Goal: Information Seeking & Learning: Learn about a topic

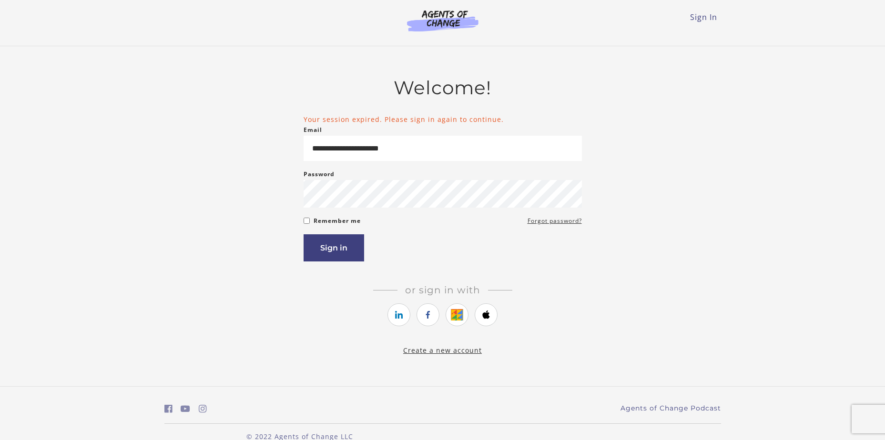
type input "**********"
click at [343, 254] on button "Sign in" at bounding box center [333, 247] width 60 height 27
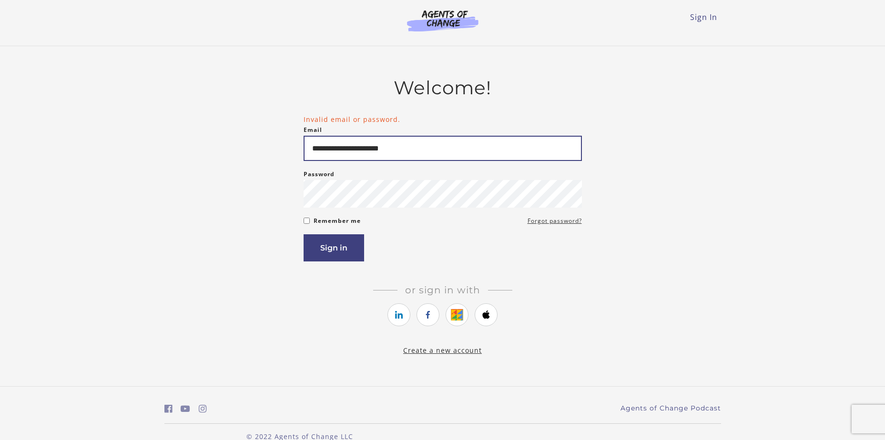
click at [354, 146] on input "**********" at bounding box center [442, 148] width 278 height 25
type input "**********"
click at [342, 252] on button "Sign in" at bounding box center [333, 247] width 60 height 27
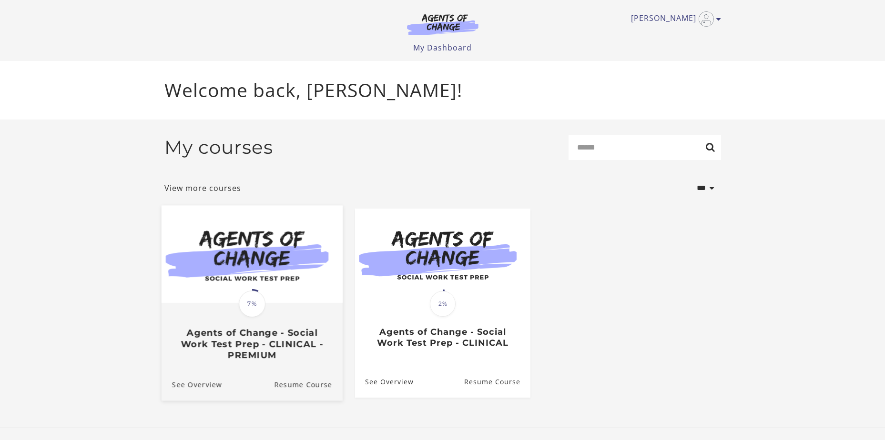
click at [240, 351] on h3 "Agents of Change - Social Work Test Prep - CLINICAL - PREMIUM" at bounding box center [251, 343] width 160 height 33
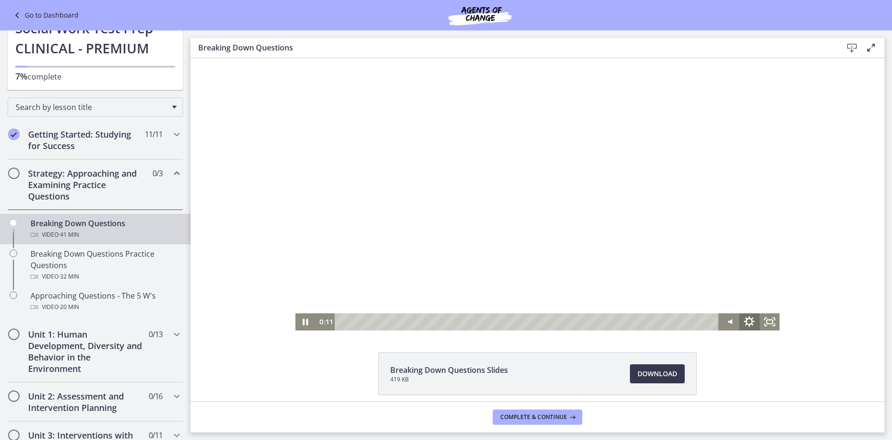
click at [748, 320] on icon "Show settings menu" at bounding box center [749, 321] width 11 height 11
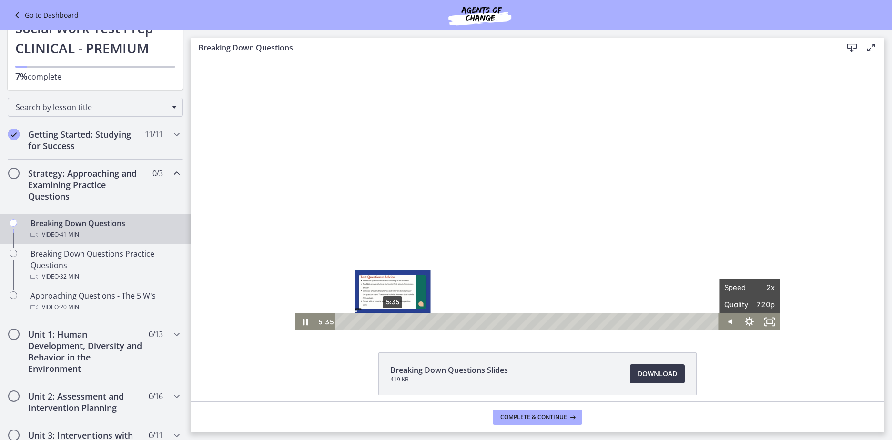
click at [389, 322] on div "5:35" at bounding box center [528, 321] width 372 height 17
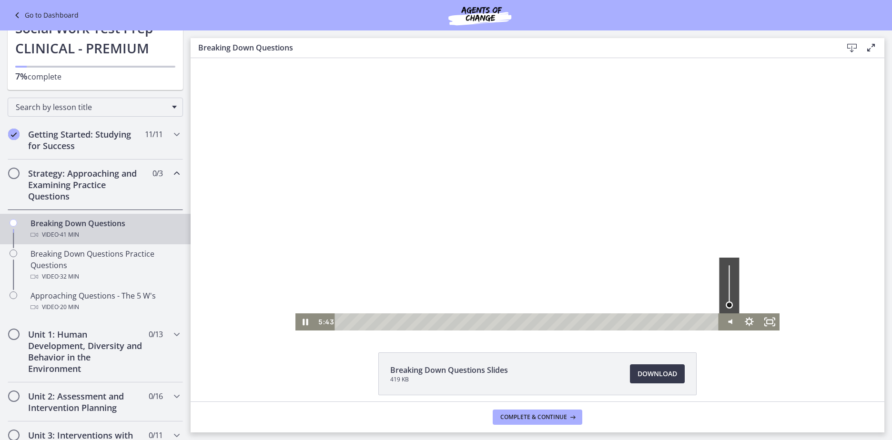
click at [726, 305] on div "Volume" at bounding box center [729, 304] width 7 height 7
click at [698, 323] on div "39:41" at bounding box center [528, 321] width 372 height 17
click at [726, 301] on div "Volume" at bounding box center [729, 300] width 7 height 7
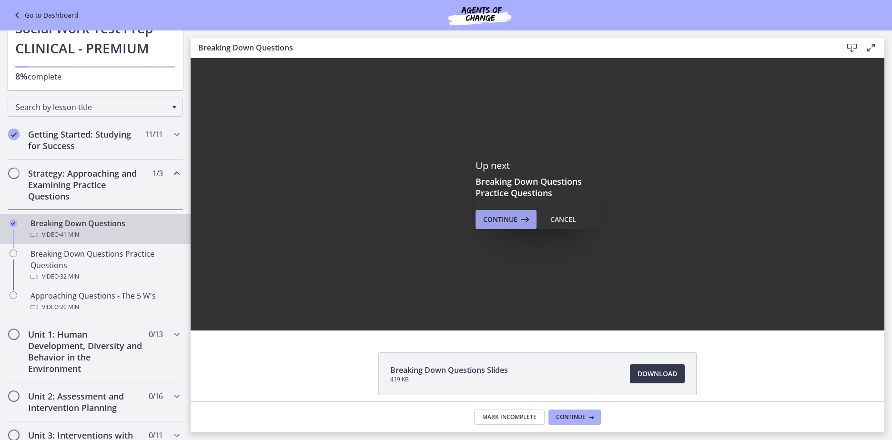
click at [509, 217] on span "Continue" at bounding box center [500, 219] width 34 height 11
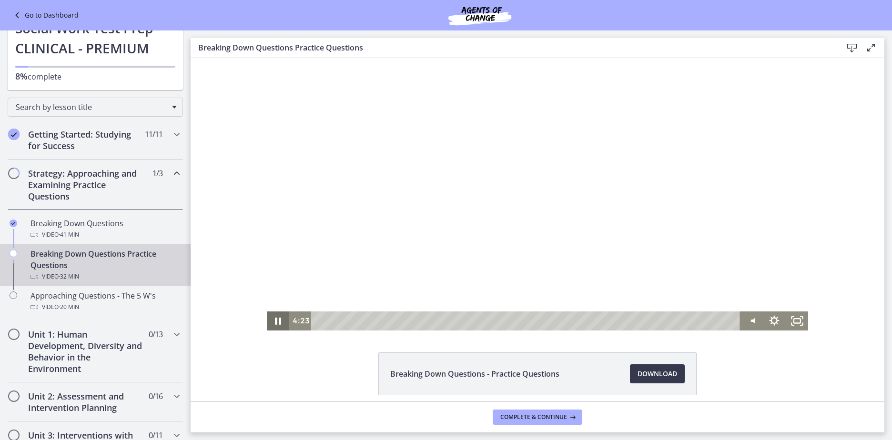
click at [278, 319] on icon "Pause" at bounding box center [278, 321] width 6 height 7
click at [277, 323] on icon "Play Video" at bounding box center [278, 321] width 27 height 23
click at [766, 316] on icon "Show settings menu" at bounding box center [774, 321] width 27 height 23
click at [679, 219] on div at bounding box center [538, 194] width 542 height 272
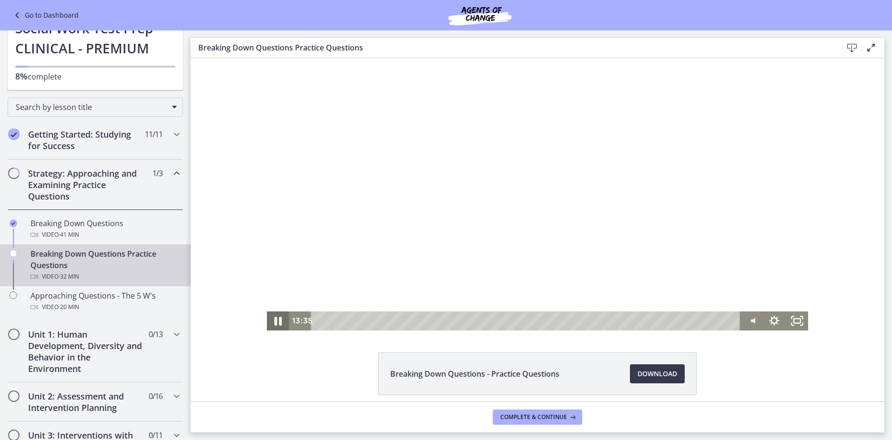
click at [270, 324] on icon "Pause" at bounding box center [277, 321] width 27 height 23
click at [274, 312] on icon "Play Video" at bounding box center [278, 321] width 27 height 23
click at [504, 320] on div "14:23" at bounding box center [527, 321] width 416 height 19
click at [508, 320] on div "14:40" at bounding box center [527, 321] width 416 height 19
click at [514, 320] on div "15:11" at bounding box center [527, 321] width 416 height 19
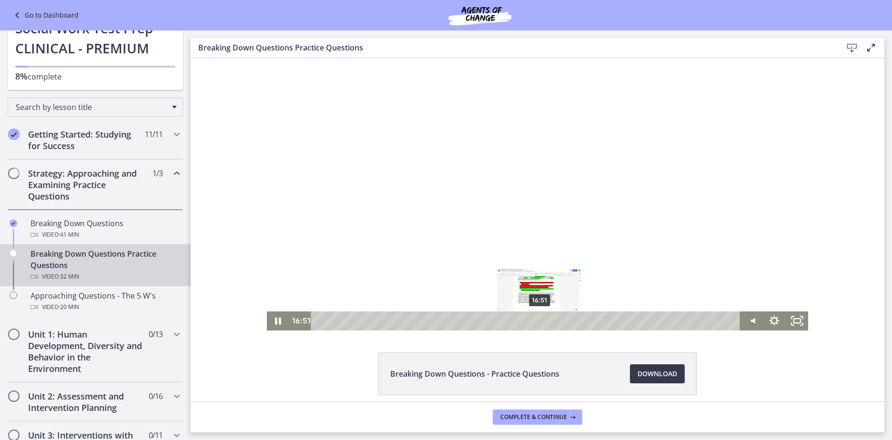
click at [536, 321] on div "16:51" at bounding box center [527, 321] width 416 height 19
click at [547, 320] on div "17:39" at bounding box center [527, 321] width 416 height 19
click at [534, 318] on div "16:42" at bounding box center [527, 321] width 416 height 19
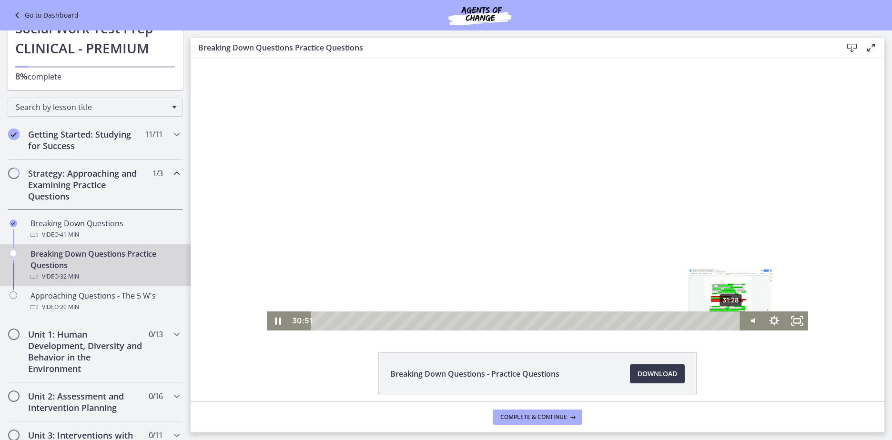
click at [728, 318] on div "31:28" at bounding box center [527, 321] width 416 height 19
click at [731, 319] on div "31:43" at bounding box center [527, 321] width 416 height 19
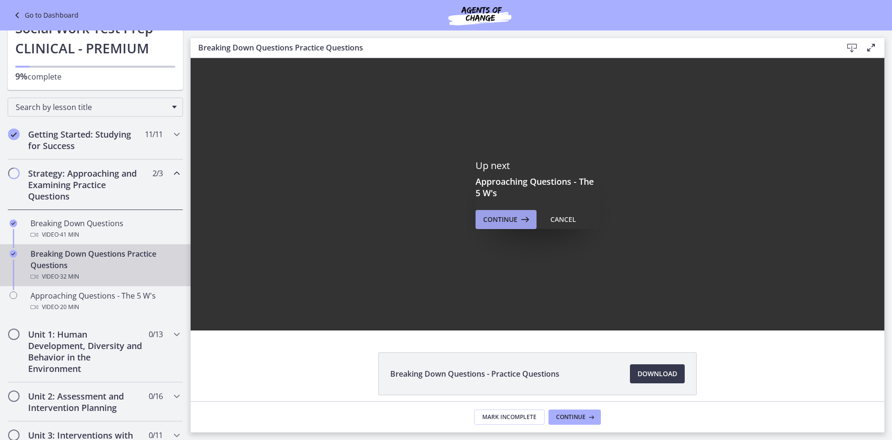
click at [504, 215] on span "Continue" at bounding box center [500, 219] width 34 height 11
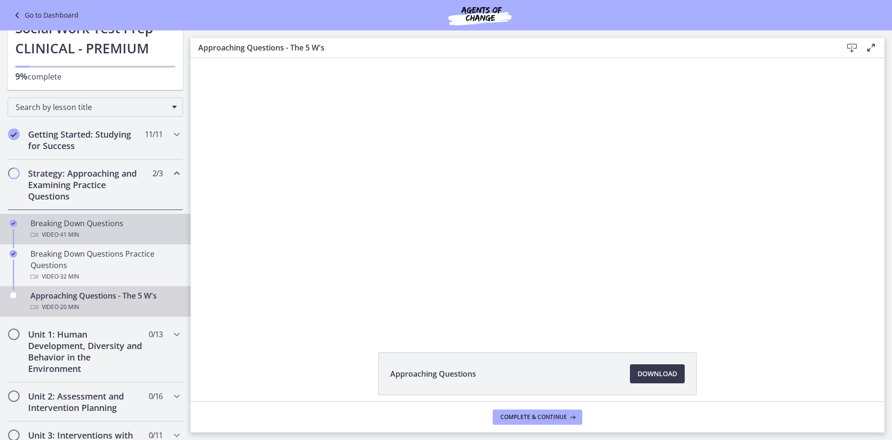
click at [52, 230] on div "Video · 41 min" at bounding box center [104, 234] width 149 height 11
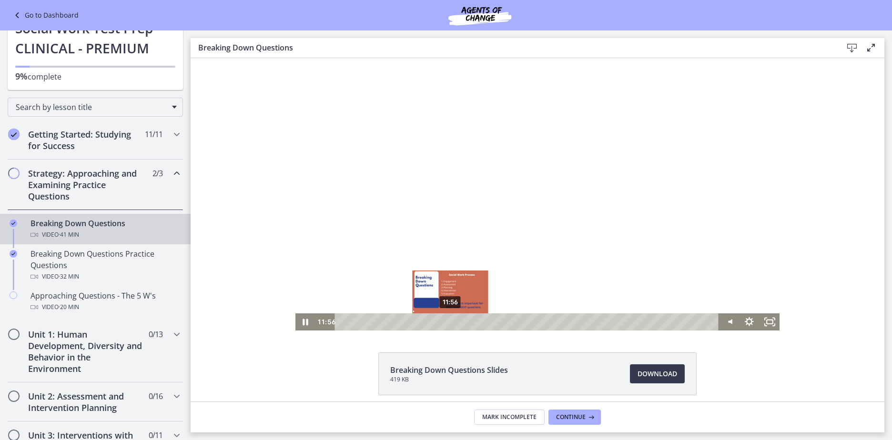
click at [447, 321] on div "11:56" at bounding box center [528, 321] width 372 height 17
click at [447, 321] on div "Playbar" at bounding box center [450, 322] width 6 height 6
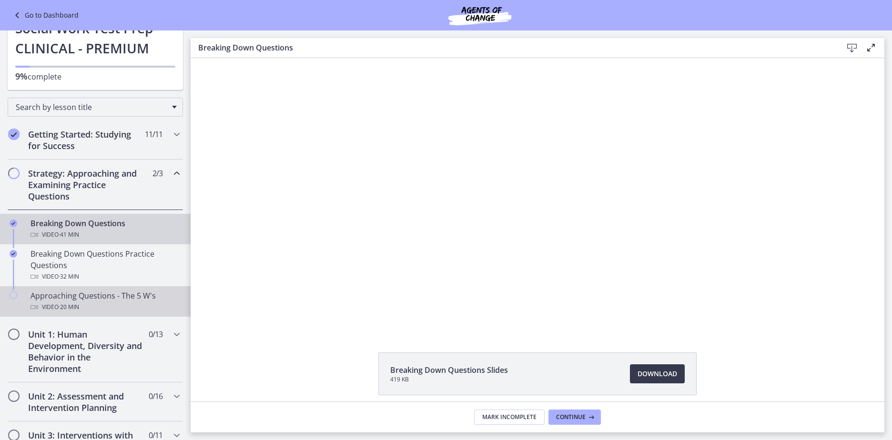
drag, startPoint x: 111, startPoint y: 302, endPoint x: 128, endPoint y: 302, distance: 16.7
click at [111, 302] on div "Video · 20 min" at bounding box center [104, 307] width 149 height 11
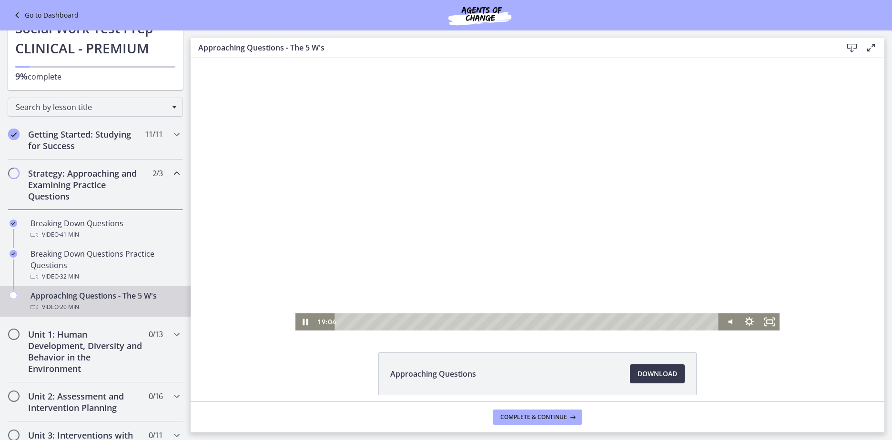
click at [766, 143] on div at bounding box center [537, 194] width 484 height 272
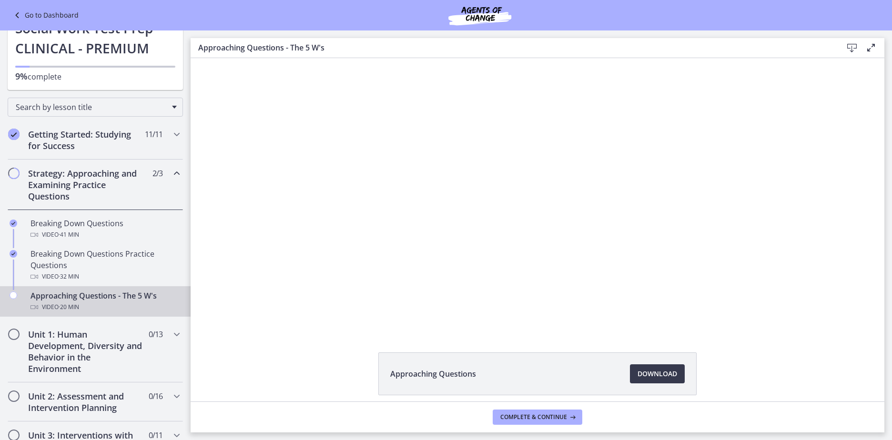
click at [824, 143] on div "Click for sound @keyframes VOLUME_SMALL_WAVE_FLASH { 0% { opacity: 0; } 33% { o…" at bounding box center [538, 194] width 694 height 272
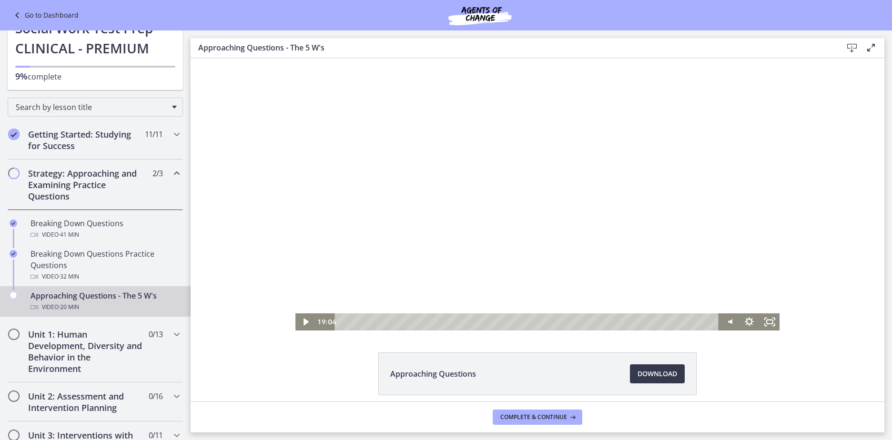
click at [379, 287] on div at bounding box center [537, 194] width 484 height 272
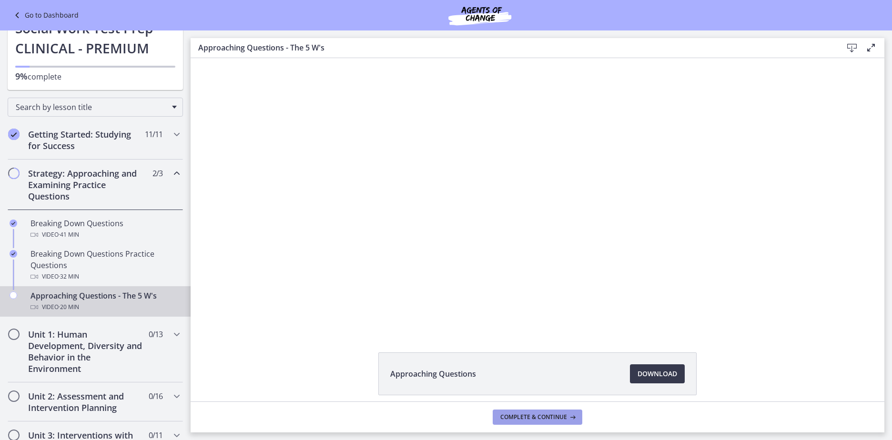
click at [526, 422] on button "Complete & continue" at bounding box center [538, 417] width 90 height 15
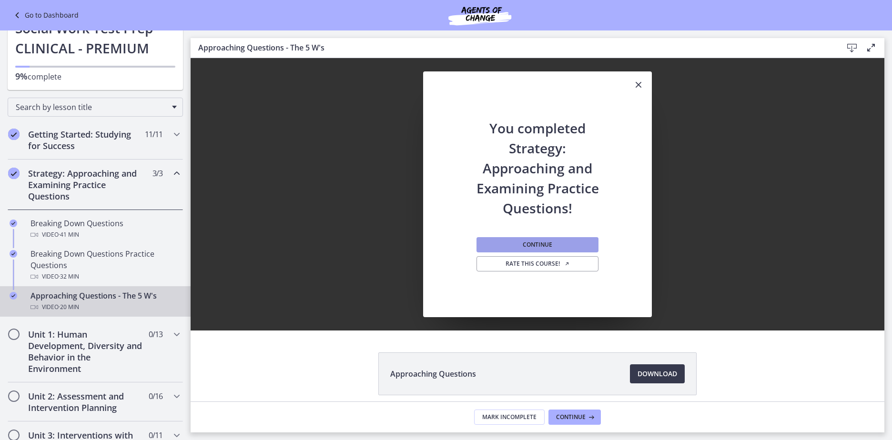
click at [549, 240] on button "Continue" at bounding box center [537, 244] width 122 height 15
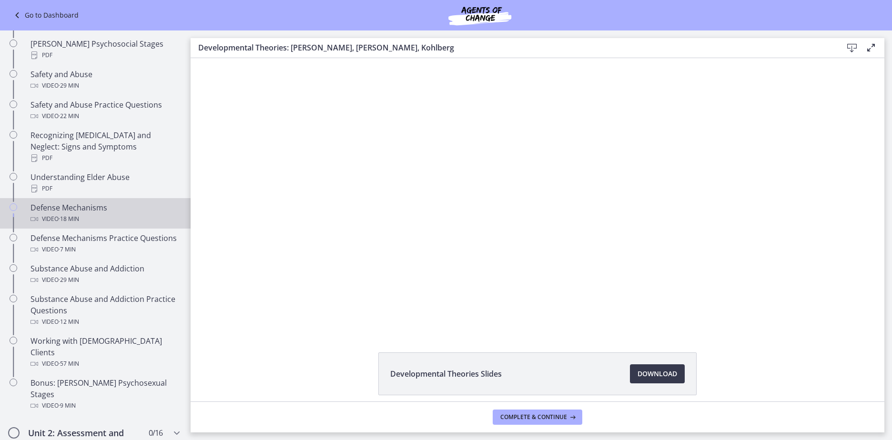
scroll to position [429, 0]
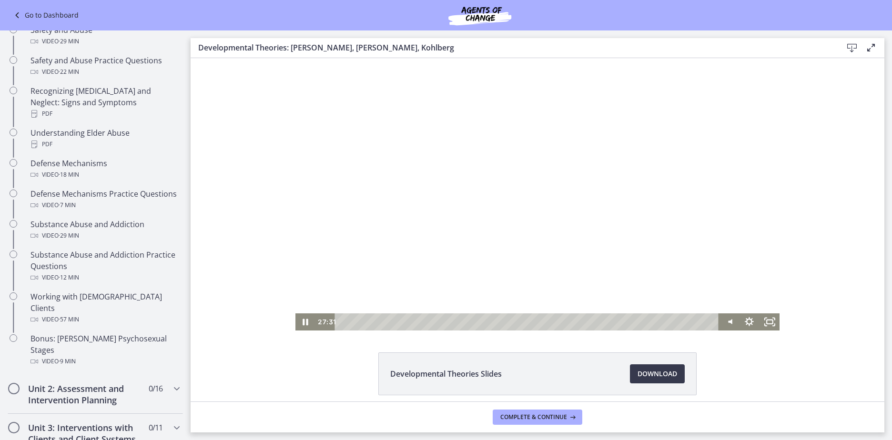
click at [446, 163] on div at bounding box center [537, 194] width 484 height 272
drag, startPoint x: 464, startPoint y: 163, endPoint x: 474, endPoint y: 156, distance: 12.0
click at [465, 163] on div at bounding box center [537, 194] width 484 height 272
click at [705, 321] on div "34:18" at bounding box center [528, 321] width 372 height 17
click at [708, 320] on div "34:37" at bounding box center [528, 321] width 372 height 17
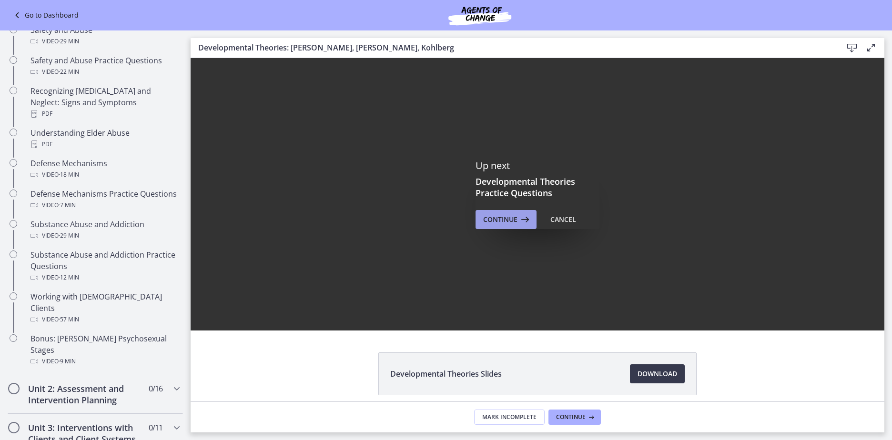
click at [513, 214] on span "Continue" at bounding box center [500, 219] width 34 height 11
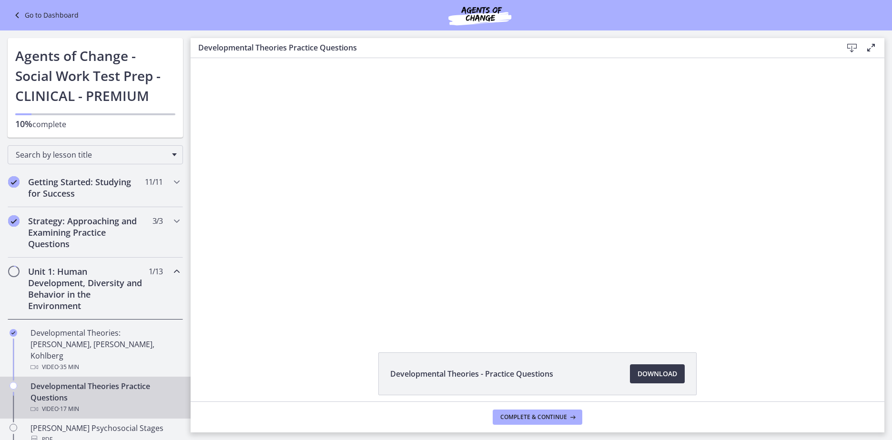
scroll to position [429, 0]
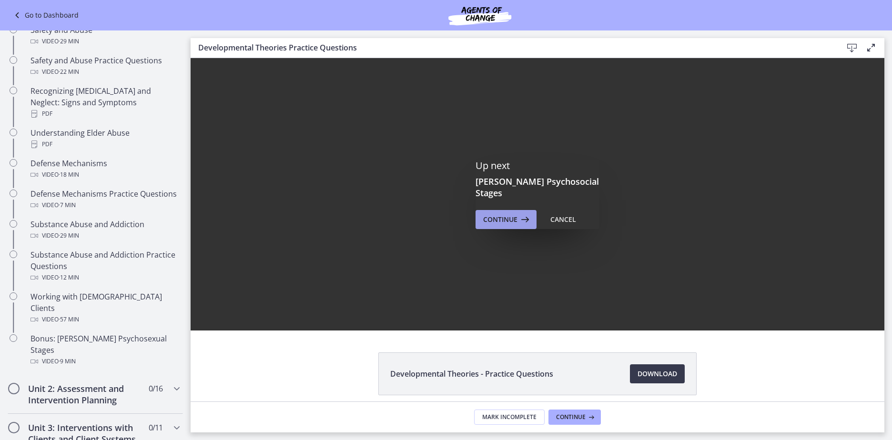
click at [516, 210] on button "Continue" at bounding box center [505, 219] width 61 height 19
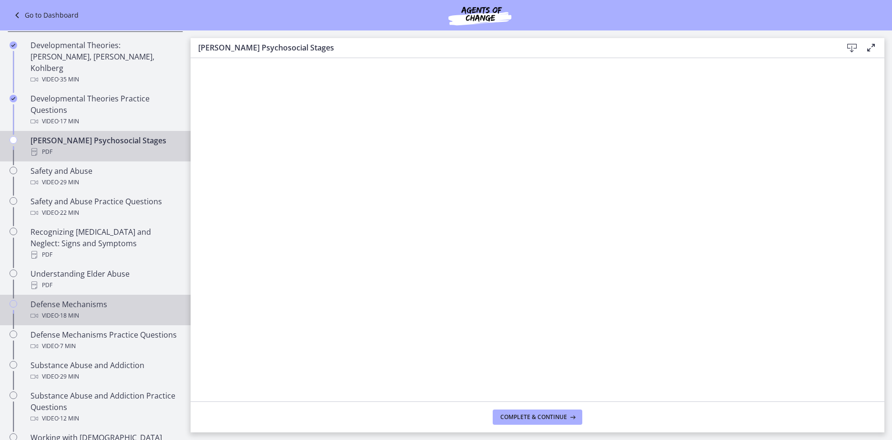
scroll to position [286, 0]
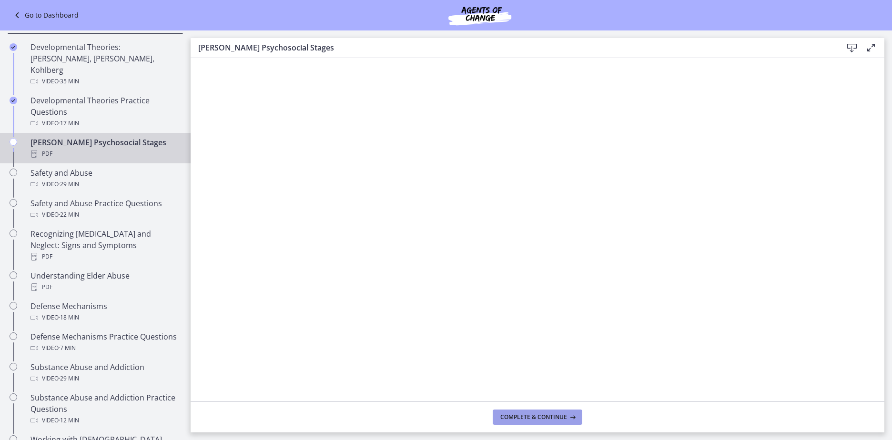
click at [540, 415] on span "Complete & continue" at bounding box center [533, 417] width 67 height 8
